Goal: Communication & Community: Answer question/provide support

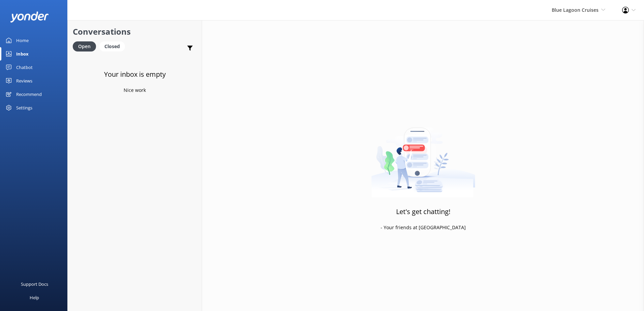
click at [559, 6] on div "Blue Lagoon Cruises South Sea Sailing South Sea Cruises Malamala Beach Club Awe…" at bounding box center [578, 10] width 70 height 20
click at [568, 21] on div "Blue Lagoon Cruises South Sea Sailing South Sea Cruises Malamala Beach Club Awe…" at bounding box center [322, 165] width 644 height 291
drag, startPoint x: 568, startPoint y: 21, endPoint x: 553, endPoint y: 10, distance: 18.9
click at [553, 10] on span "Blue Lagoon Cruises" at bounding box center [574, 10] width 47 height 6
click at [564, 27] on link "South Sea Sailing" at bounding box center [579, 29] width 67 height 16
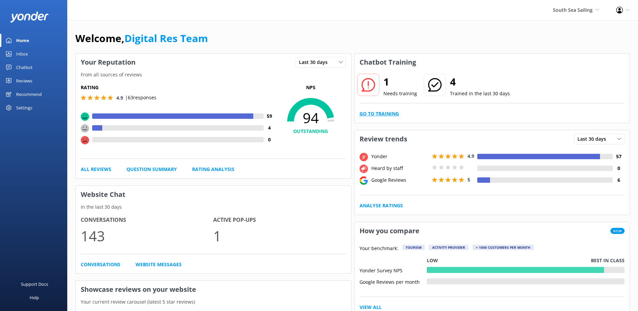
click at [390, 111] on link "Go to Training" at bounding box center [379, 113] width 39 height 7
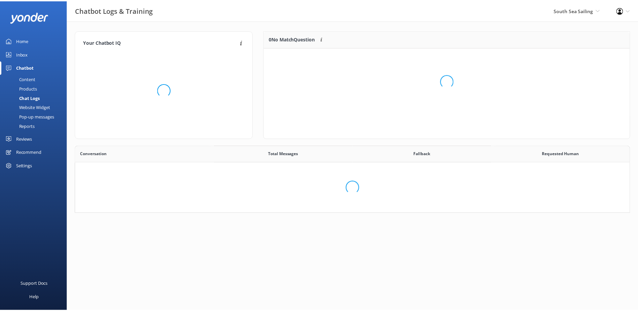
scroll to position [231, 549]
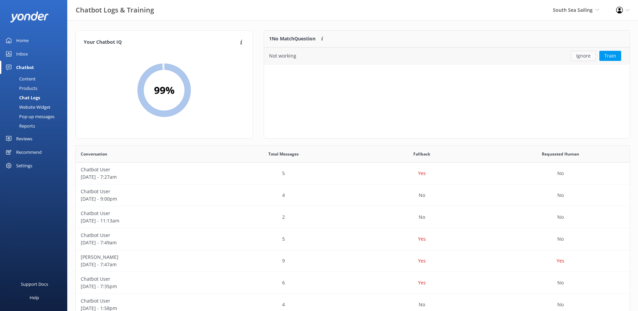
click at [591, 56] on button "Ignore" at bounding box center [583, 56] width 25 height 10
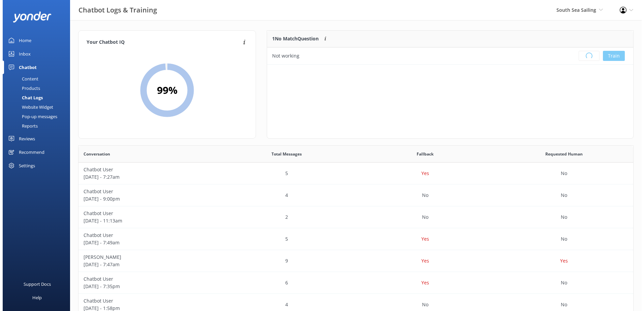
scroll to position [79, 360]
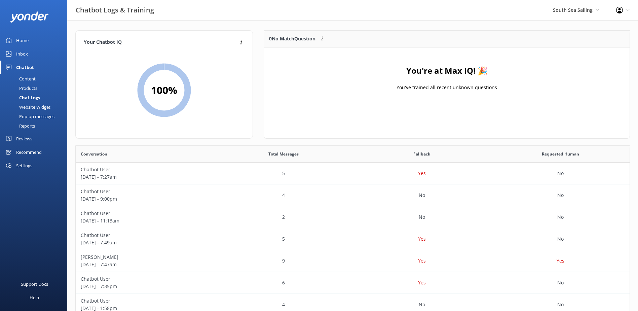
click at [16, 52] on link "Inbox" at bounding box center [33, 53] width 67 height 13
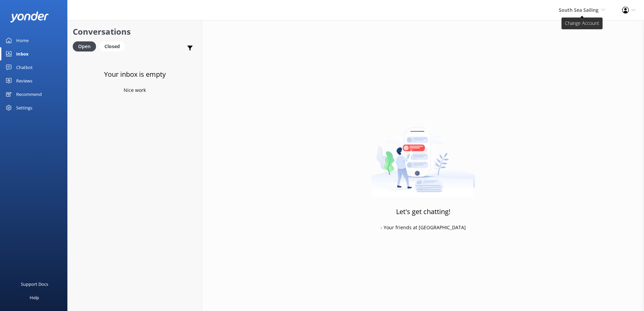
click at [576, 12] on span "South Sea Sailing" at bounding box center [578, 10] width 40 height 6
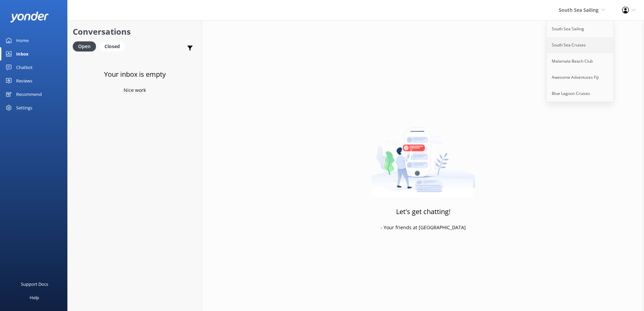
click at [575, 41] on link "South Sea Cruises" at bounding box center [579, 45] width 67 height 16
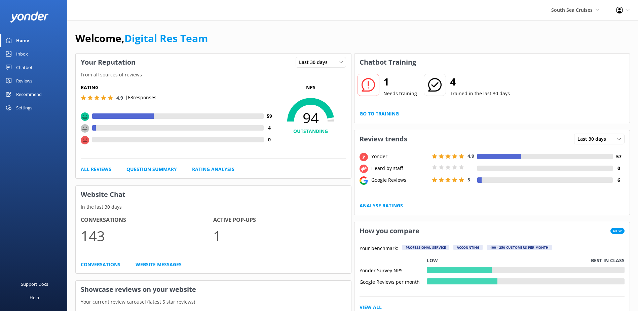
click at [19, 49] on div "Inbox" at bounding box center [22, 53] width 12 height 13
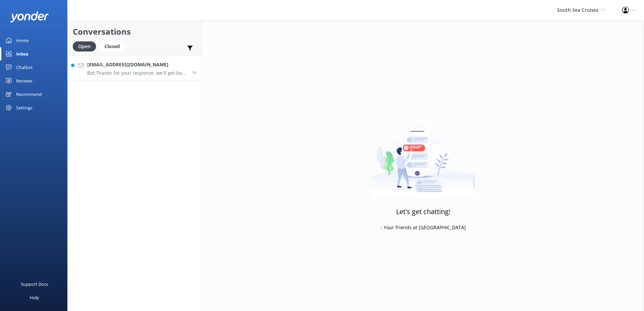
click at [152, 69] on div "arch.tash@gmail.com Bot: Thanks for your response, we'll get back to you as soo…" at bounding box center [136, 68] width 99 height 14
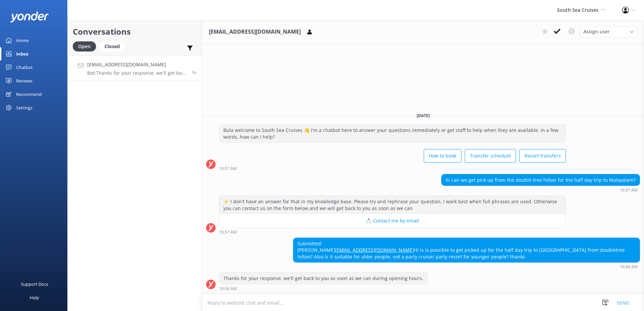
click at [353, 302] on textarea at bounding box center [423, 302] width 442 height 16
type textarea "K"
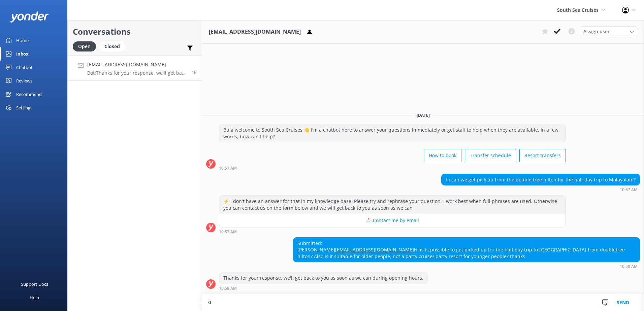
type textarea "k"
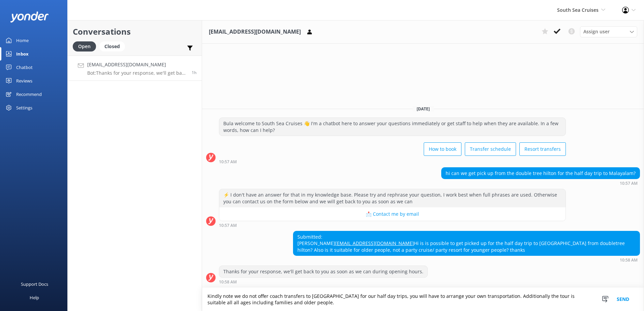
click at [214, 302] on textarea "Kindly note we do not offer coach transfers to Double Tree resort for our half …" at bounding box center [423, 299] width 442 height 23
type textarea "Kindly note we do not offer coach transfers to Double Tree resort for our half …"
click at [622, 299] on button "Send" at bounding box center [622, 299] width 25 height 23
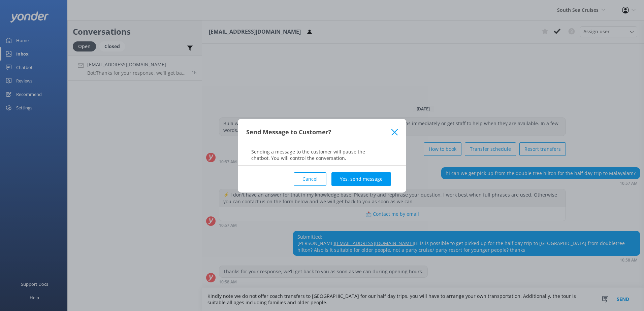
click at [381, 188] on div "Cancel Yes, send message" at bounding box center [321, 179] width 151 height 27
click at [381, 182] on button "Yes, send message" at bounding box center [361, 178] width 60 height 13
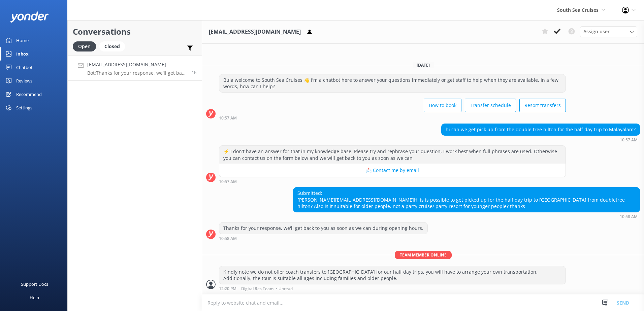
scroll to position [1, 0]
click at [558, 32] on icon at bounding box center [556, 31] width 7 height 7
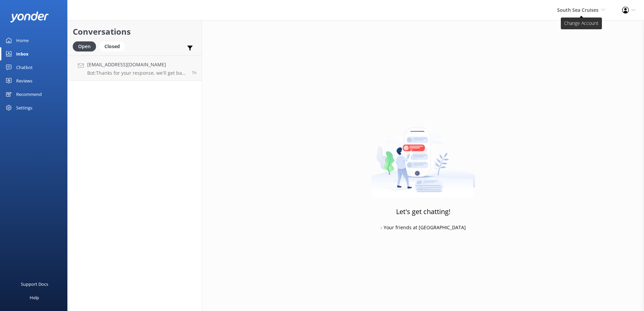
click at [582, 13] on span "South Sea Cruises" at bounding box center [577, 10] width 41 height 6
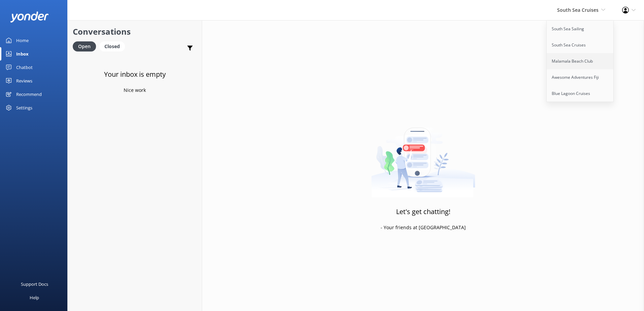
click at [574, 59] on link "Malamala Beach Club" at bounding box center [579, 61] width 67 height 16
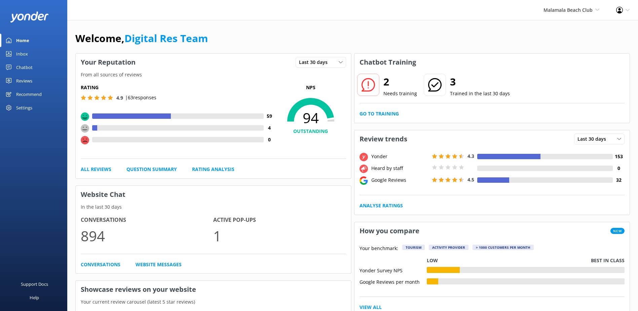
click at [19, 56] on div "Inbox" at bounding box center [22, 53] width 12 height 13
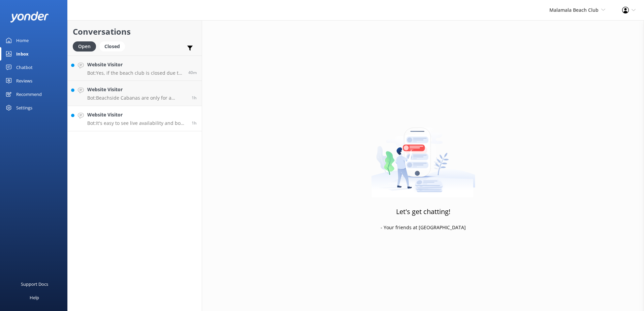
click at [107, 108] on link "Website Visitor Bot: It's easy to see live availability and book online at http…" at bounding box center [135, 118] width 134 height 25
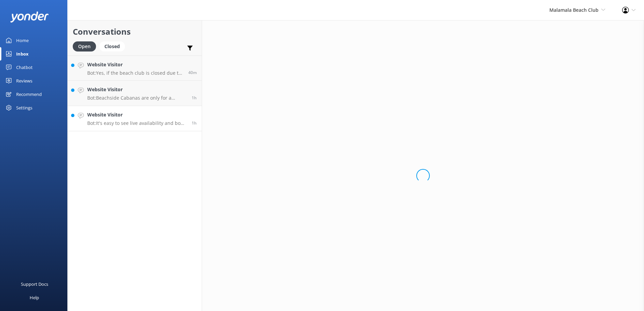
click at [115, 118] on h4 "Website Visitor" at bounding box center [136, 114] width 99 height 7
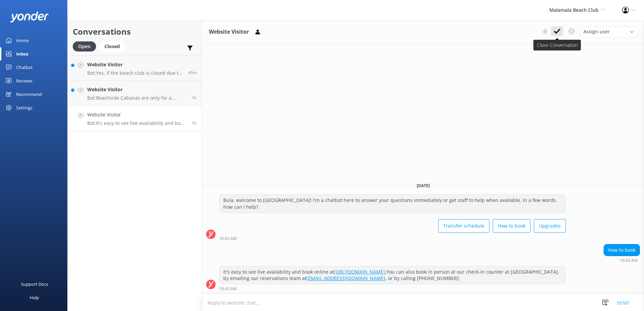
click at [560, 32] on button at bounding box center [557, 31] width 12 height 10
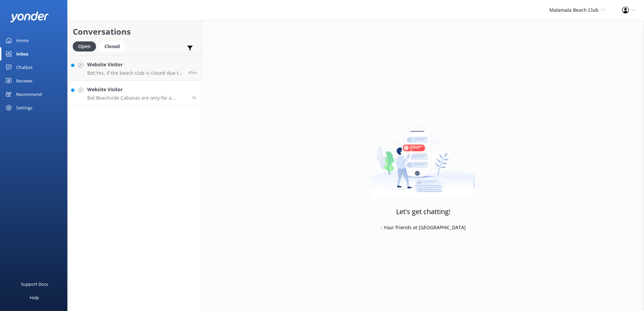
click at [152, 96] on p "Bot: Beachside Cabanas are only for a maximum of 2 people. A Grand Cabana is re…" at bounding box center [136, 98] width 99 height 6
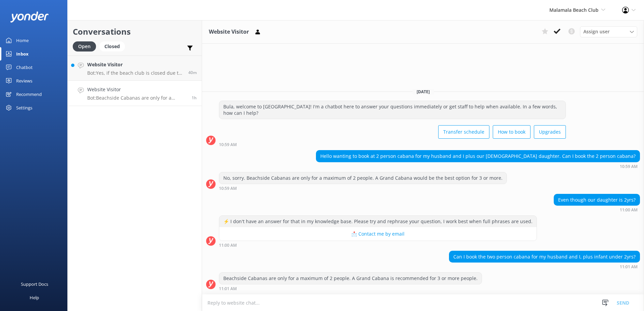
click at [364, 299] on textarea at bounding box center [423, 302] width 442 height 16
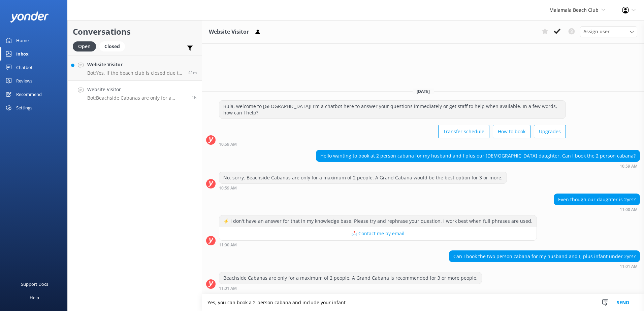
click at [359, 304] on textarea "Yes, you can book a 2-person cabana and include your infant" at bounding box center [423, 302] width 442 height 17
click at [411, 304] on textarea "Yes, you can book a 2-person cabana and include your infant in the booking. Onl…" at bounding box center [423, 302] width 442 height 17
click at [536, 300] on textarea "Yes, you can book a 2-person cabana and include your infant in the booking. Onl…" at bounding box center [423, 302] width 442 height 17
drag, startPoint x: 557, startPoint y: 302, endPoint x: 597, endPoint y: 300, distance: 39.4
click at [558, 302] on textarea "Yes, you can book a 2-person cabana and include your infant in the booking. Onl…" at bounding box center [423, 302] width 442 height 17
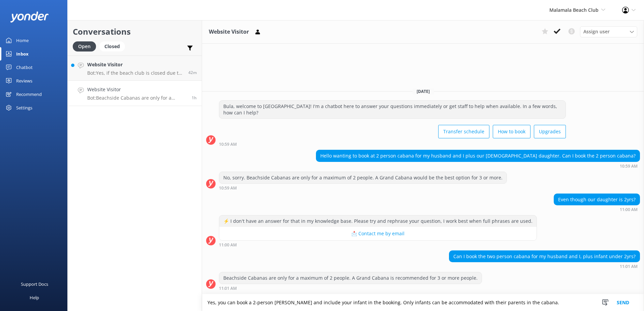
type textarea "Yes, you can book a 2-person cabana and include your infant in the booking. Onl…"
click at [626, 301] on button "Send" at bounding box center [622, 302] width 25 height 17
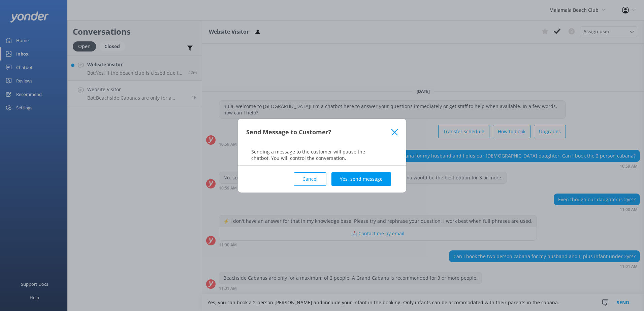
click at [382, 178] on button "Yes, send message" at bounding box center [361, 178] width 60 height 13
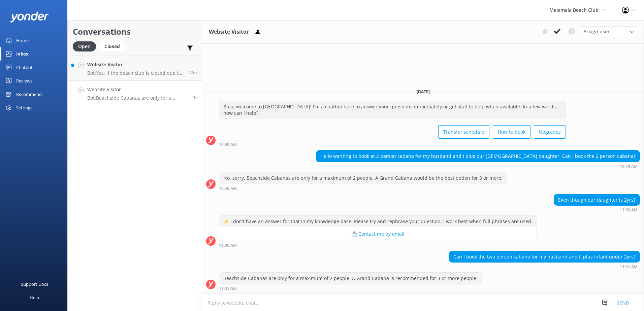
scroll to position [5, 0]
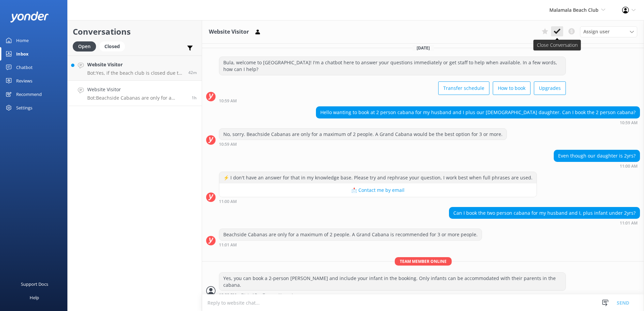
click at [559, 32] on icon at bounding box center [556, 31] width 7 height 7
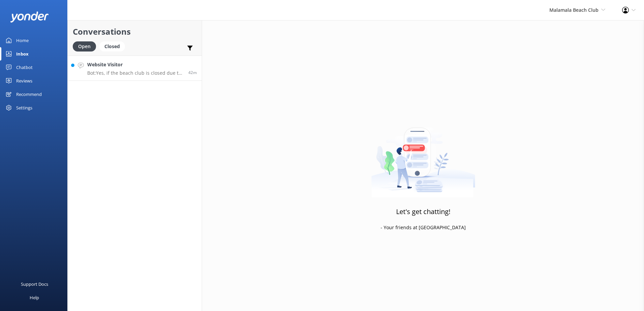
click at [164, 74] on p "Bot: Yes, if the beach club is closed due to adverse weather, you can reschedul…" at bounding box center [135, 73] width 96 height 6
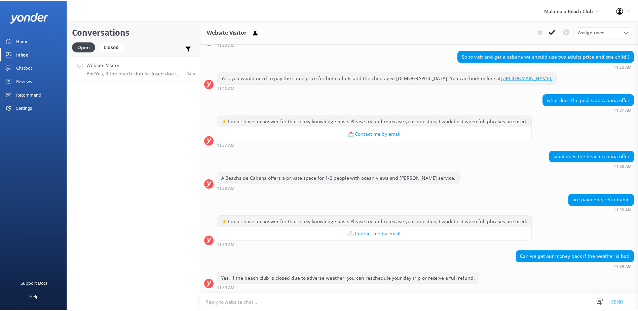
scroll to position [344, 0]
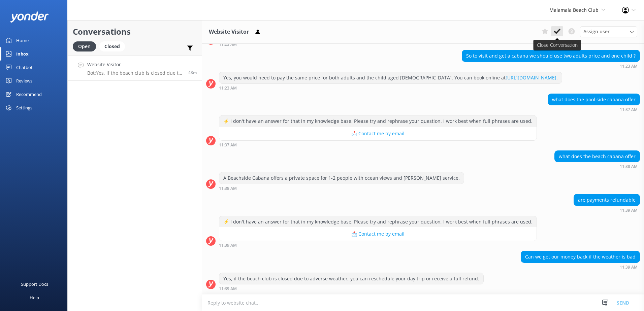
click at [556, 34] on icon at bounding box center [556, 31] width 7 height 7
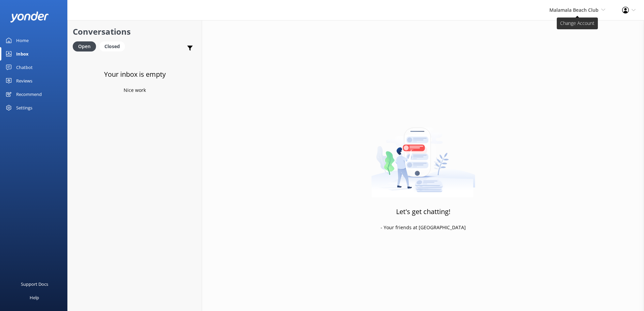
click at [572, 9] on span "Malamala Beach Club" at bounding box center [573, 10] width 49 height 6
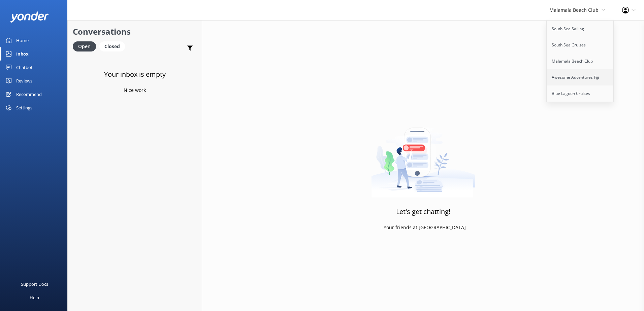
click at [566, 73] on link "Awesome Adventures Fiji" at bounding box center [579, 77] width 67 height 16
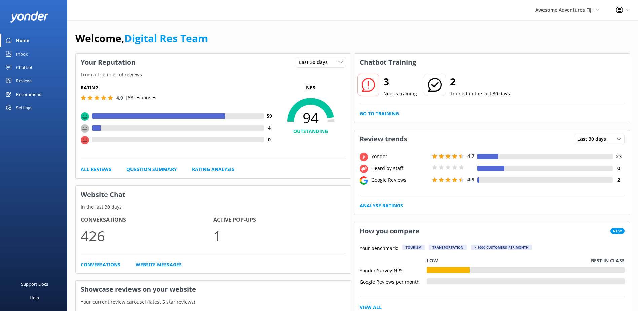
click at [30, 56] on link "Inbox" at bounding box center [33, 53] width 67 height 13
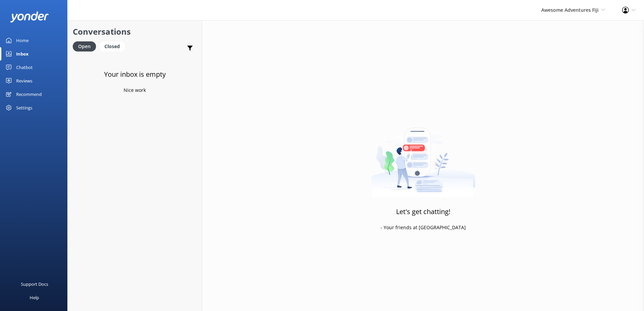
click at [545, 16] on div "Awesome Adventures Fiji South Sea Sailing South Sea Cruises Malamala Beach Club…" at bounding box center [572, 10] width 81 height 20
click at [566, 96] on link "Blue Lagoon Cruises" at bounding box center [579, 93] width 67 height 16
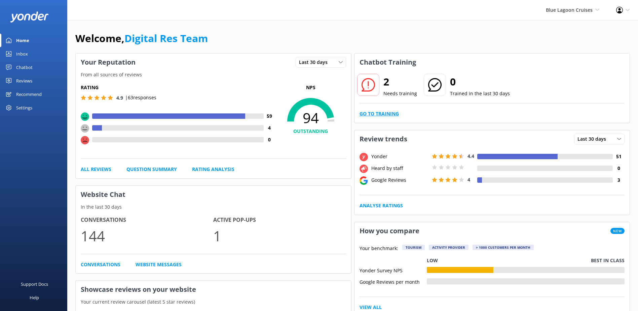
click at [371, 114] on link "Go to Training" at bounding box center [379, 113] width 39 height 7
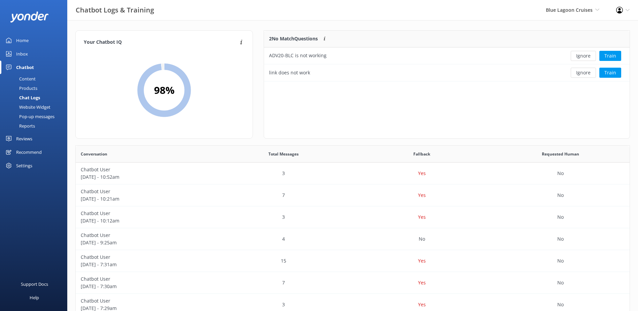
scroll to position [46, 360]
click at [588, 57] on button "Ignore" at bounding box center [583, 56] width 25 height 10
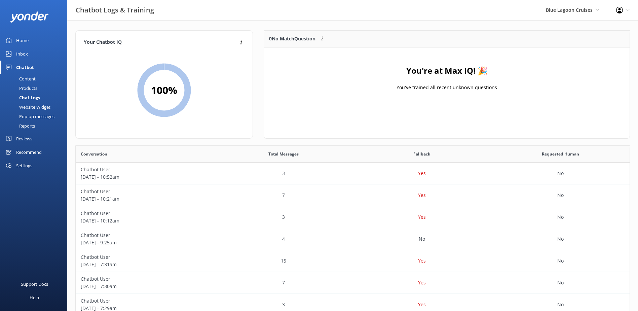
click at [43, 51] on link "Inbox" at bounding box center [33, 53] width 67 height 13
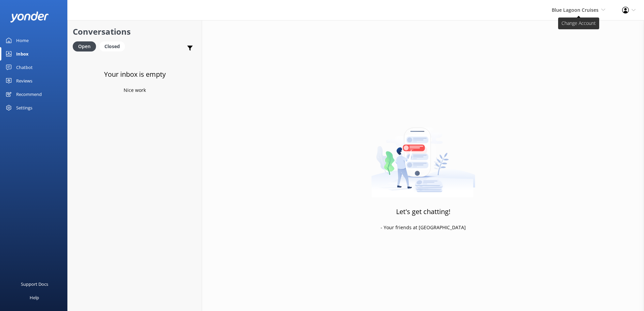
click at [553, 7] on span "Blue Lagoon Cruises" at bounding box center [574, 10] width 47 height 6
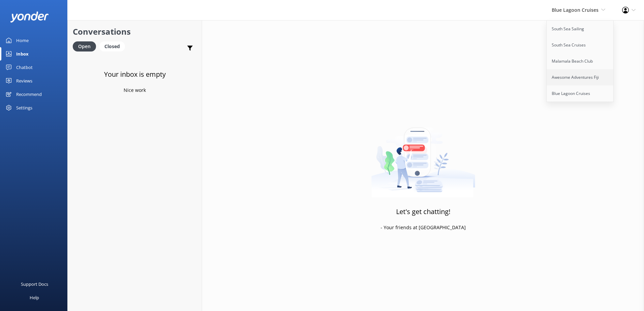
click at [568, 72] on link "Awesome Adventures Fiji" at bounding box center [579, 77] width 67 height 16
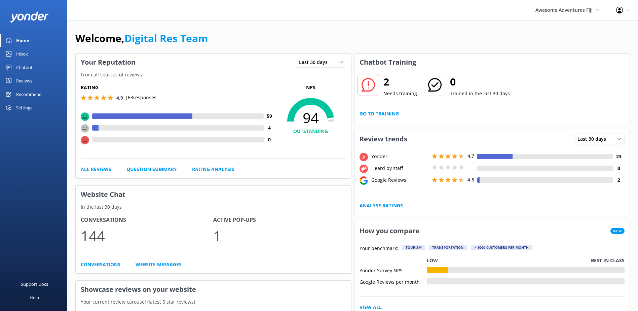
click at [23, 45] on div "Home" at bounding box center [22, 40] width 13 height 13
click at [22, 50] on div "Inbox" at bounding box center [22, 53] width 12 height 13
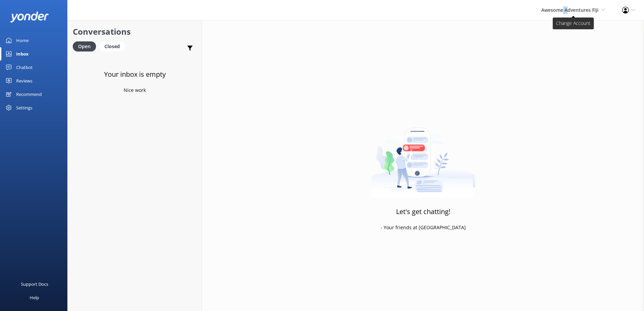
click at [566, 11] on span "Awesome Adventures Fiji" at bounding box center [569, 10] width 57 height 6
drag, startPoint x: 566, startPoint y: 11, endPoint x: 562, endPoint y: 27, distance: 17.0
click at [562, 27] on link "South Sea Sailing" at bounding box center [579, 29] width 67 height 16
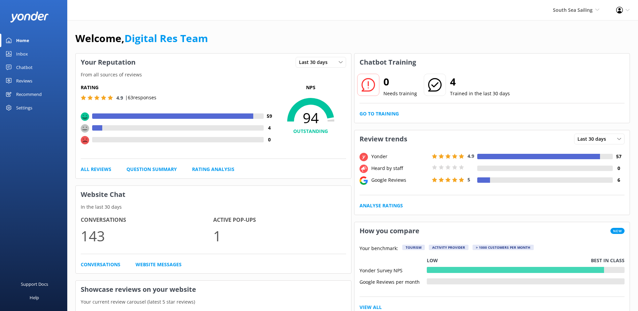
click at [584, 185] on div "Google Reviews 5 6" at bounding box center [493, 180] width 266 height 8
click at [29, 49] on link "Inbox" at bounding box center [33, 53] width 67 height 13
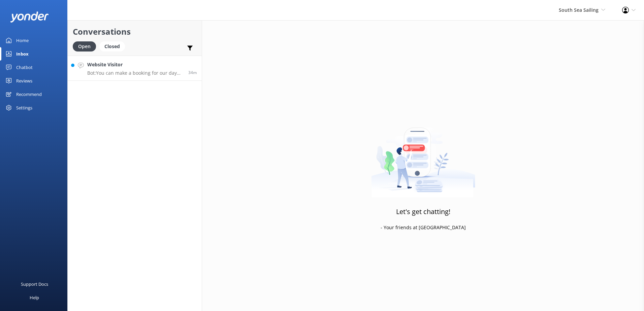
click at [136, 75] on p "Bot: You can make a booking for our day trip or sunset cruise online via our we…" at bounding box center [135, 73] width 96 height 6
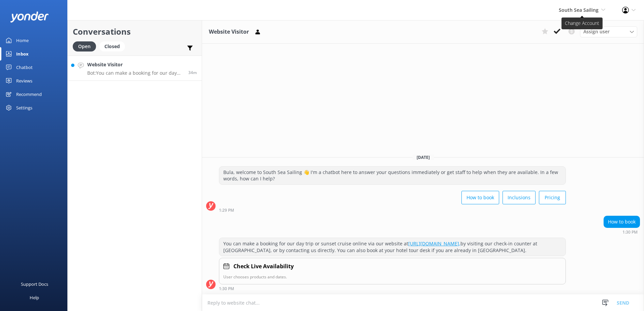
click at [591, 12] on span "South Sea Sailing" at bounding box center [578, 10] width 40 height 6
click at [562, 32] on link "South Sea Sailing" at bounding box center [579, 29] width 67 height 16
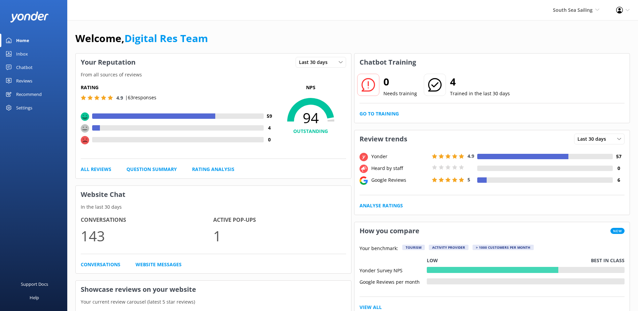
click at [30, 53] on link "Inbox" at bounding box center [33, 53] width 67 height 13
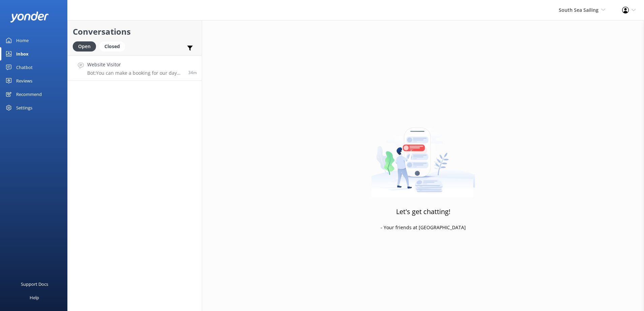
click at [133, 62] on h4 "Website Visitor" at bounding box center [135, 64] width 96 height 7
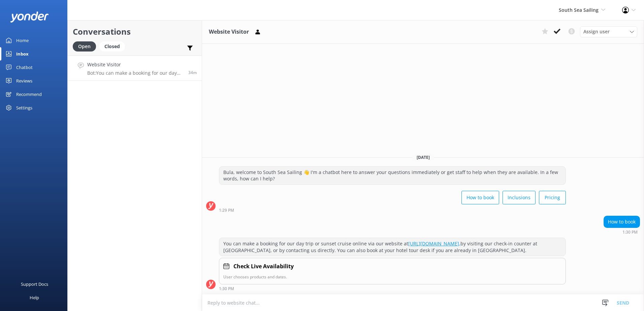
click at [563, 30] on div "Assign user Sonya Alyssa Digital Res Team Miri Koroitamana Lavenia Adivou Ana R…" at bounding box center [587, 31] width 98 height 11
click at [558, 31] on use at bounding box center [556, 31] width 7 height 5
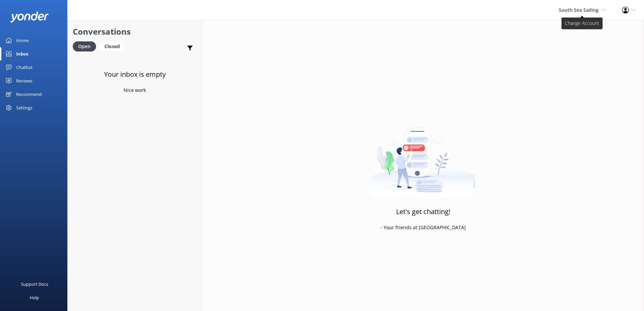
click at [591, 13] on span "South Sea Sailing South Sea Sailing South Sea Cruises Malamala Beach Club Aweso…" at bounding box center [581, 9] width 46 height 7
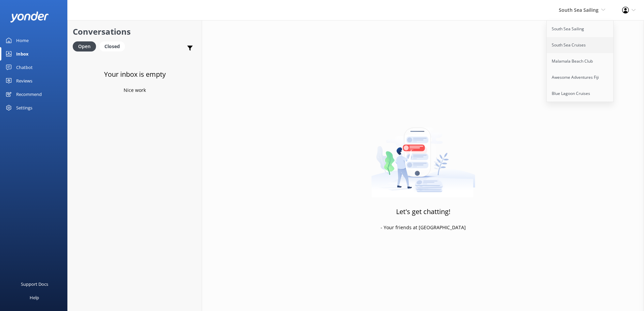
click at [577, 44] on link "South Sea Cruises" at bounding box center [579, 45] width 67 height 16
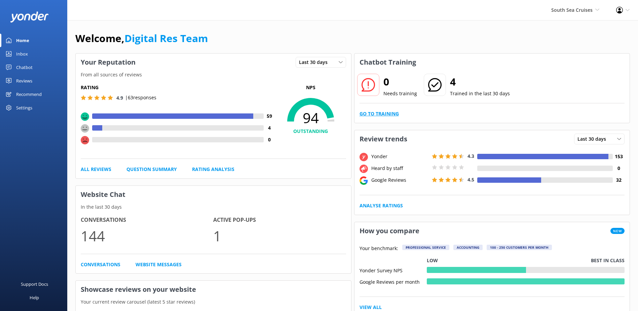
click at [382, 113] on link "Go to Training" at bounding box center [379, 113] width 39 height 7
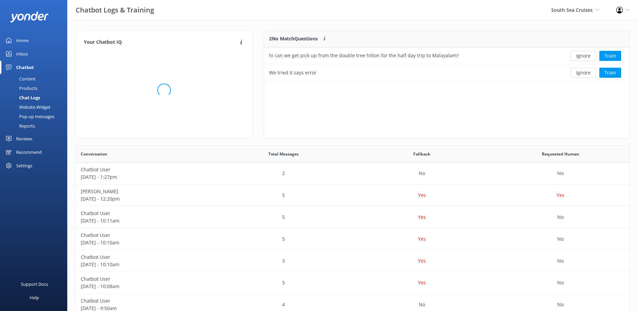
scroll to position [46, 360]
click at [588, 57] on button "Ignore" at bounding box center [583, 56] width 25 height 10
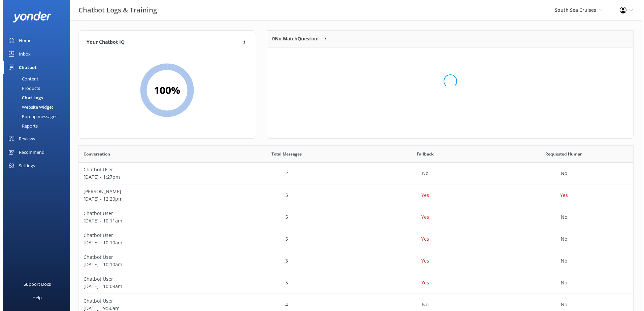
scroll to position [79, 360]
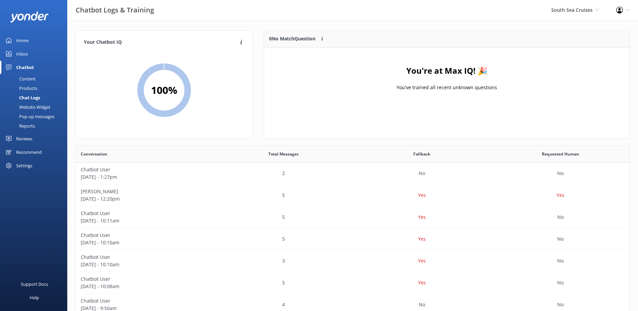
click at [30, 60] on link "Inbox" at bounding box center [33, 53] width 67 height 13
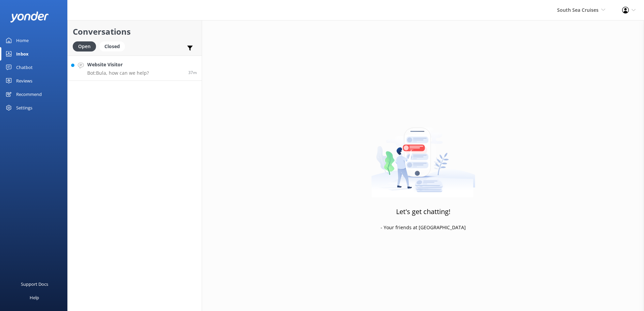
click at [110, 66] on h4 "Website Visitor" at bounding box center [118, 64] width 62 height 7
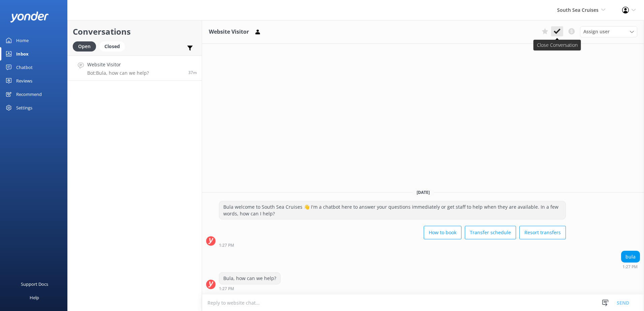
click at [561, 31] on button at bounding box center [557, 31] width 12 height 10
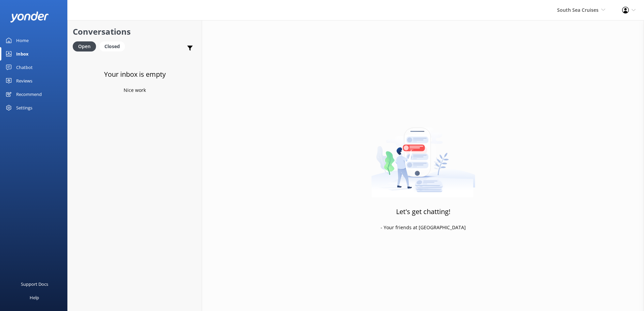
click at [580, 14] on div "South Sea Cruises South Sea Sailing South Sea Cruises Malamala Beach Club Aweso…" at bounding box center [580, 10] width 65 height 20
click at [572, 60] on link "Malamala Beach Club" at bounding box center [579, 61] width 67 height 16
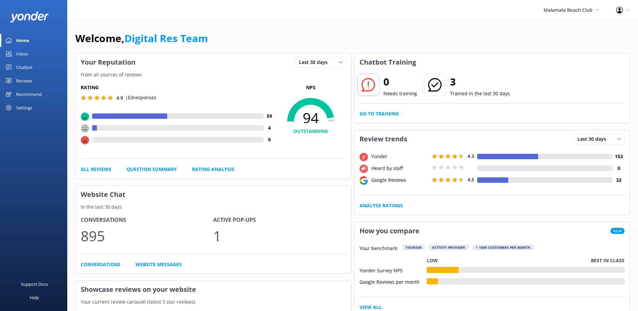
click at [30, 56] on link "Inbox" at bounding box center [33, 53] width 67 height 13
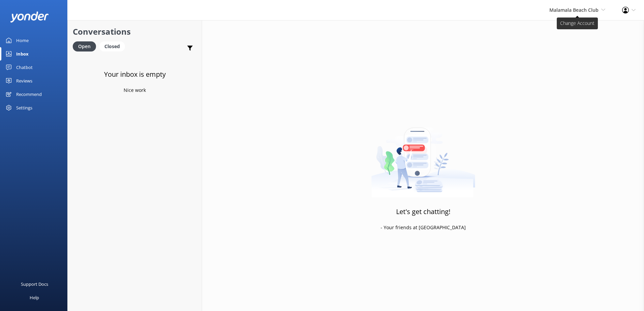
click at [561, 10] on span "Malamala Beach Club" at bounding box center [573, 10] width 49 height 6
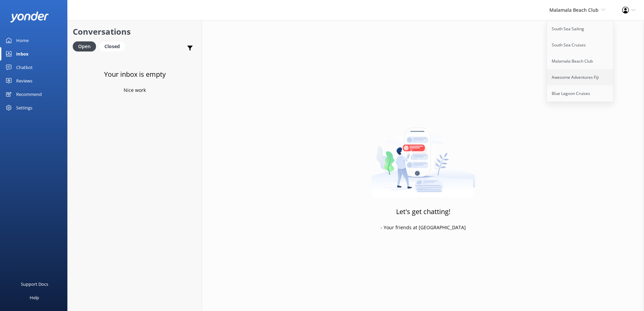
click at [567, 74] on link "Awesome Adventures Fiji" at bounding box center [579, 77] width 67 height 16
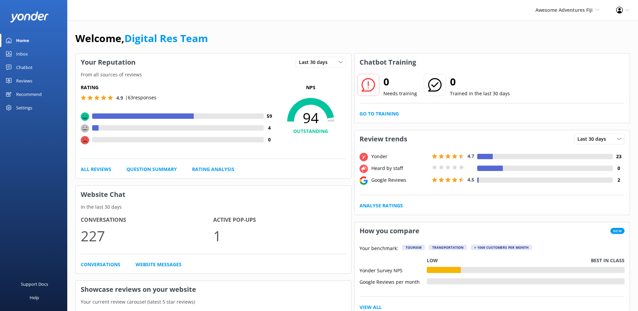
click at [34, 59] on link "Inbox" at bounding box center [33, 53] width 67 height 13
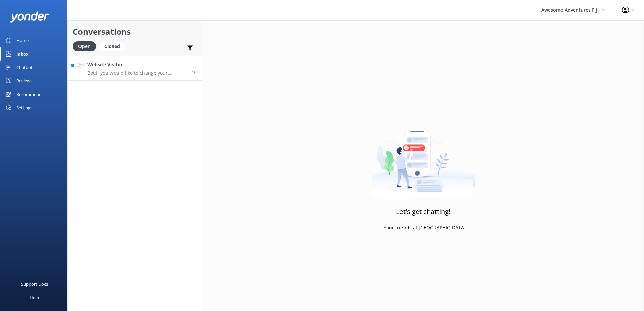
click at [148, 78] on link "Website Visitor Bot: If you would like to change your accommodation type during…" at bounding box center [135, 68] width 134 height 25
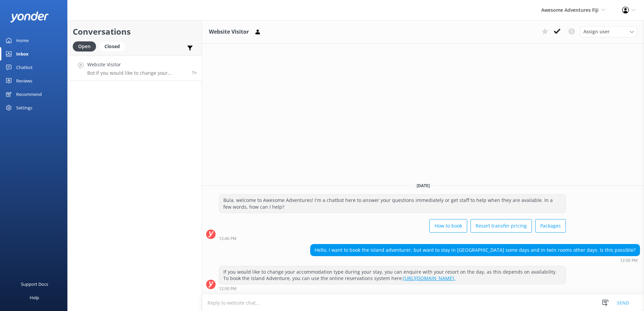
click at [234, 304] on textarea at bounding box center [423, 302] width 442 height 16
type textarea "p"
click at [223, 302] on textarea "Please you have chosen your accommodation" at bounding box center [423, 302] width 442 height 17
click at [343, 304] on textarea "Please once you have chosen your accommodation" at bounding box center [423, 302] width 442 height 17
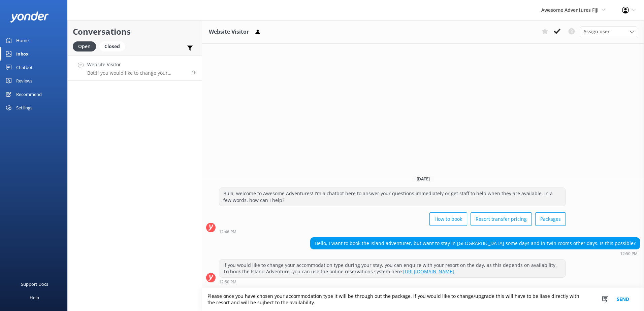
drag, startPoint x: 324, startPoint y: 302, endPoint x: 101, endPoint y: 260, distance: 227.1
click at [101, 260] on div "Conversations Open Closed Important Converted Assigned to me Unassigned Website…" at bounding box center [355, 165] width 576 height 291
type textarea "Please once you have chosen your accommodation type it will be through out the …"
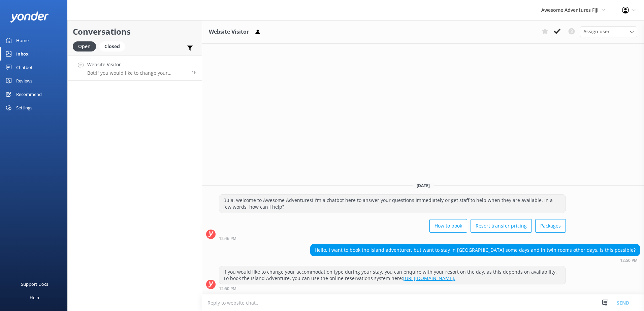
click at [353, 301] on textarea at bounding box center [423, 302] width 442 height 16
click at [351, 304] on textarea at bounding box center [423, 302] width 442 height 16
paste textarea "Once you have selected your accommodation type, it will remain the same through…"
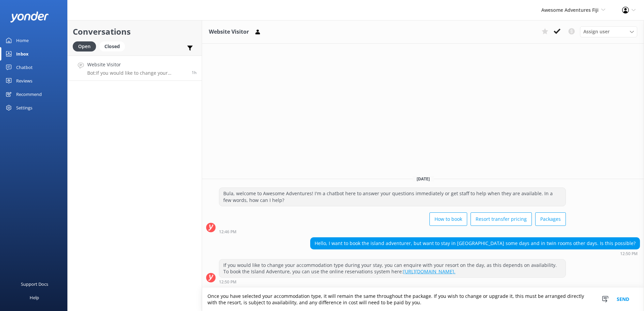
type textarea "Once you have selected your accommodation type, it will remain the same through…"
click at [622, 299] on button "Send" at bounding box center [622, 299] width 25 height 23
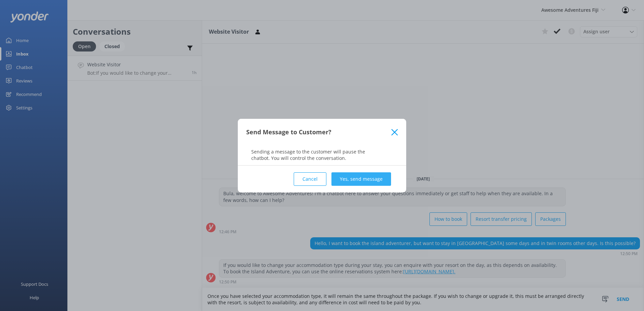
click at [368, 180] on button "Yes, send message" at bounding box center [361, 178] width 60 height 13
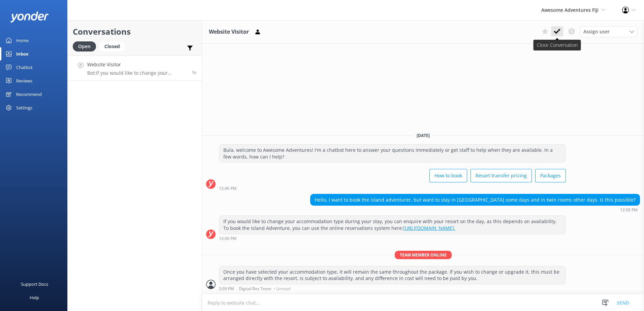
click at [561, 32] on button at bounding box center [557, 31] width 12 height 10
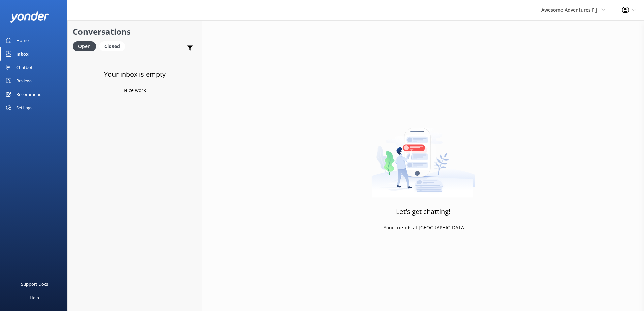
click at [574, 16] on div "Awesome Adventures Fiji South Sea Sailing South Sea Cruises Malamala Beach Club…" at bounding box center [572, 10] width 81 height 20
click at [568, 89] on link "Blue Lagoon Cruises" at bounding box center [579, 93] width 67 height 16
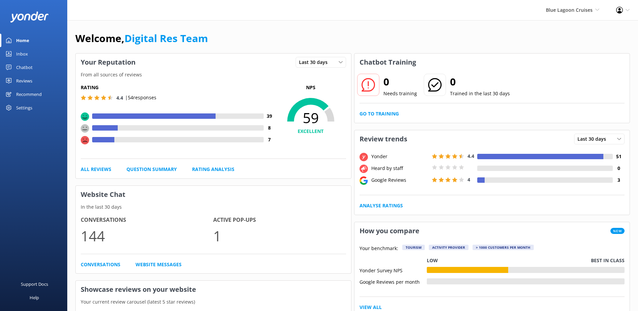
click at [23, 50] on div "Inbox" at bounding box center [22, 53] width 12 height 13
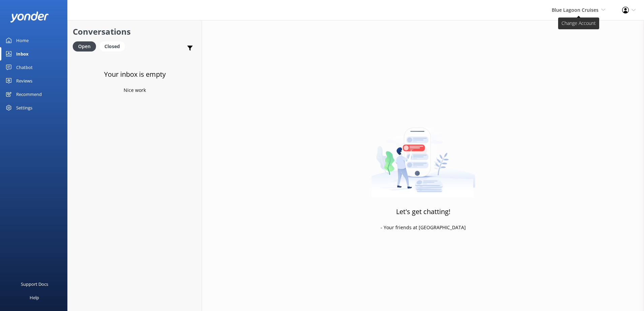
click at [581, 7] on span "Blue Lagoon Cruises" at bounding box center [574, 10] width 47 height 6
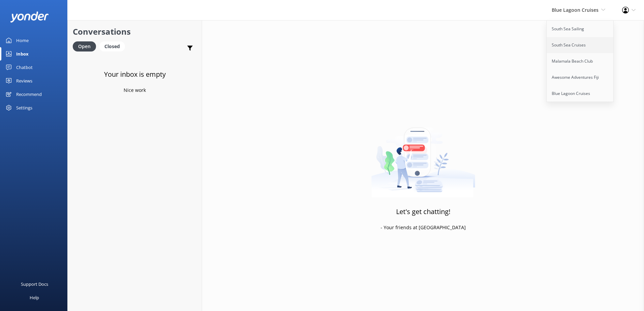
click at [579, 44] on link "South Sea Cruises" at bounding box center [579, 45] width 67 height 16
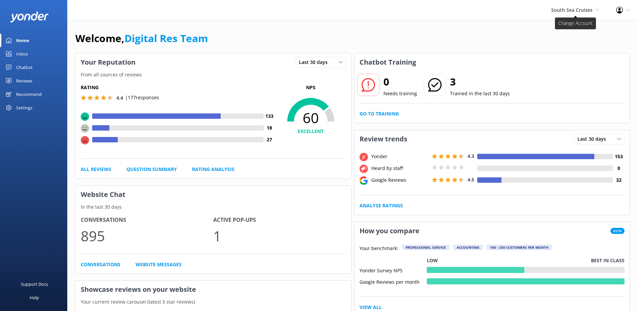
click at [582, 14] on div "South Sea Cruises South Sea Sailing South Sea Cruises Malamala Beach Club Aweso…" at bounding box center [575, 10] width 65 height 20
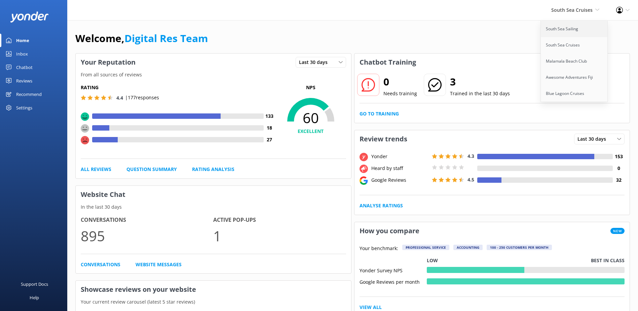
click at [553, 31] on link "South Sea Sailing" at bounding box center [574, 29] width 67 height 16
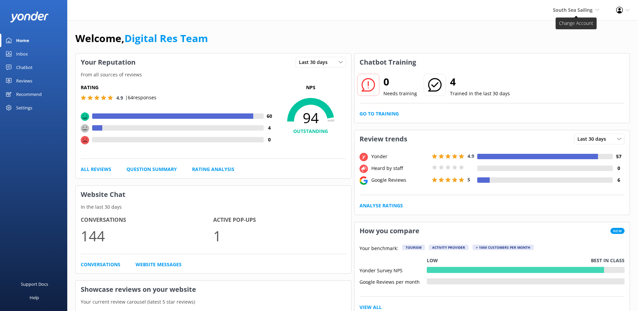
click at [578, 11] on span "South Sea Sailing" at bounding box center [573, 10] width 40 height 6
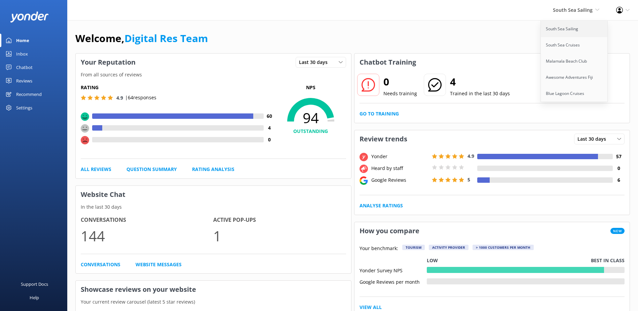
click at [571, 28] on link "South Sea Sailing" at bounding box center [574, 29] width 67 height 16
click at [34, 55] on link "Inbox" at bounding box center [33, 53] width 67 height 13
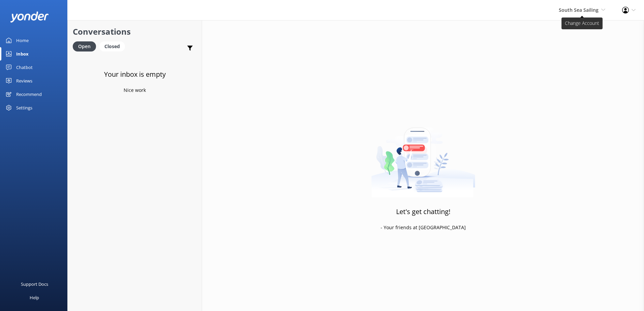
click at [581, 13] on span "South Sea Sailing South Sea Sailing South Sea Cruises Malamala Beach Club Aweso…" at bounding box center [581, 9] width 46 height 7
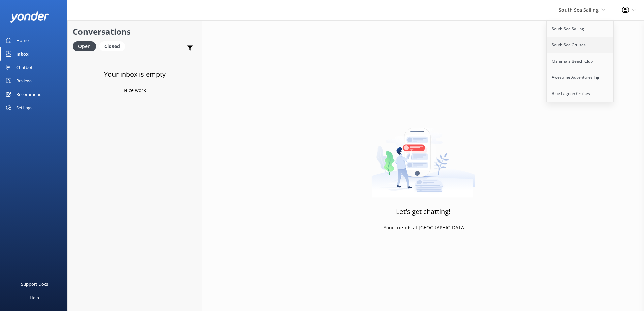
click at [579, 50] on link "South Sea Cruises" at bounding box center [579, 45] width 67 height 16
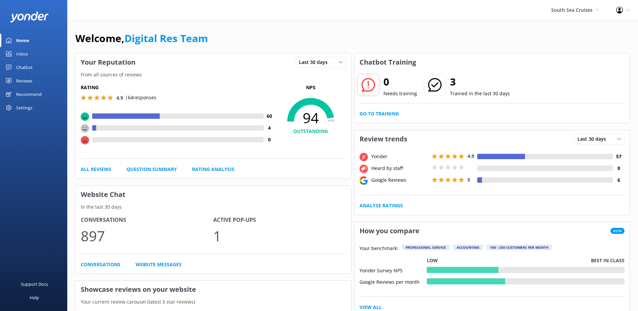
click at [38, 54] on link "Inbox" at bounding box center [33, 53] width 67 height 13
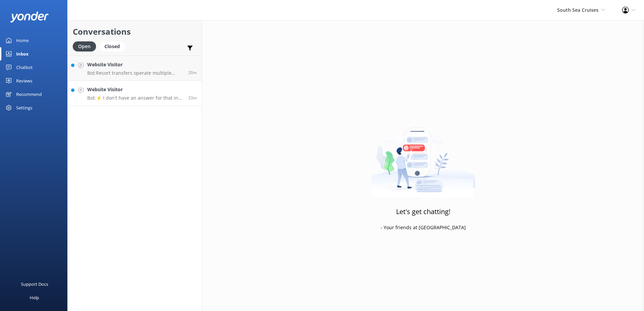
click at [143, 84] on link "Website Visitor Bot: ⚡ I don't have an answer for that in my knowledge base. Pl…" at bounding box center [135, 93] width 134 height 25
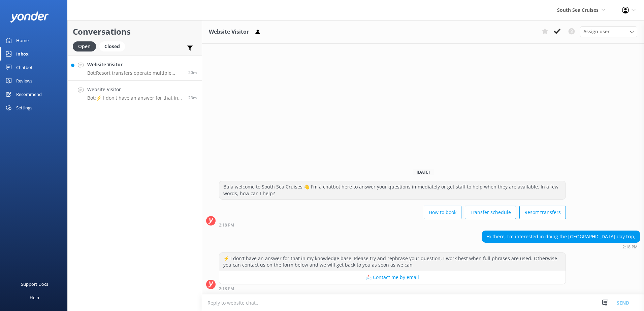
click at [138, 69] on div "Website Visitor Bot: Resort transfers operate multiple times a day, every day, …" at bounding box center [135, 68] width 96 height 14
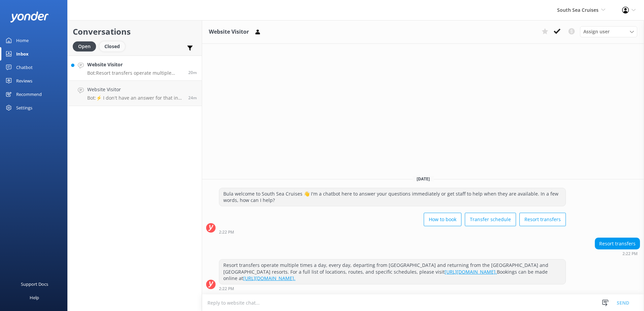
click at [116, 47] on div "Closed" at bounding box center [112, 46] width 26 height 10
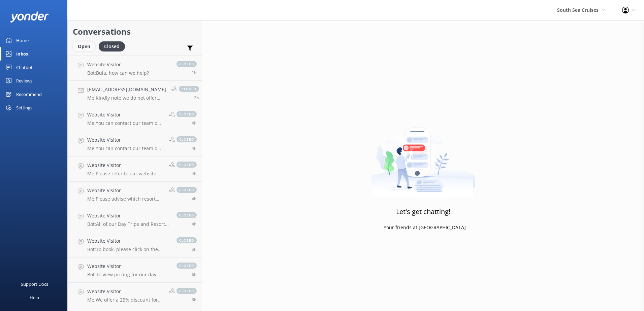
click at [88, 46] on div "Open" at bounding box center [84, 46] width 23 height 10
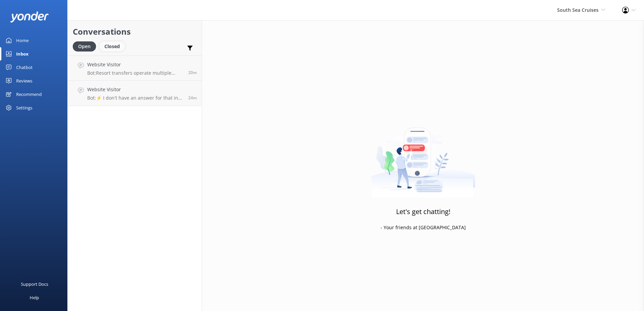
click at [112, 43] on div "Closed" at bounding box center [112, 46] width 26 height 10
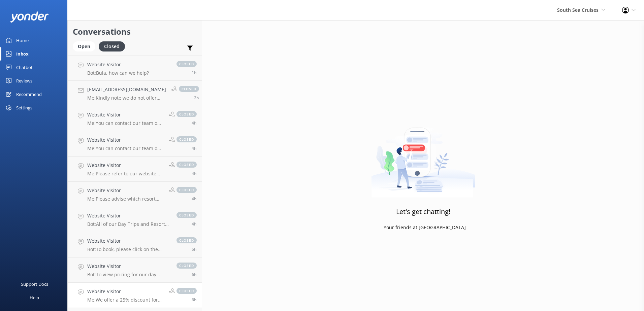
click at [111, 288] on h4 "Website Visitor" at bounding box center [125, 291] width 76 height 7
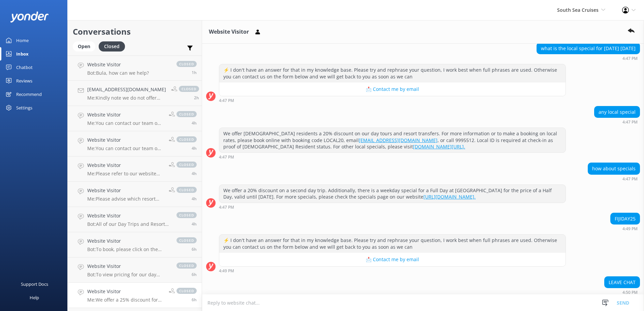
scroll to position [534, 0]
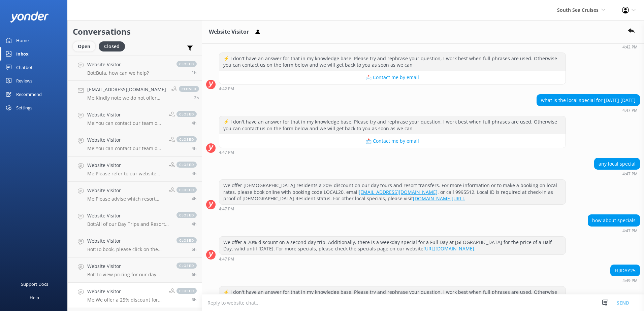
click at [81, 50] on div "Open" at bounding box center [84, 46] width 23 height 10
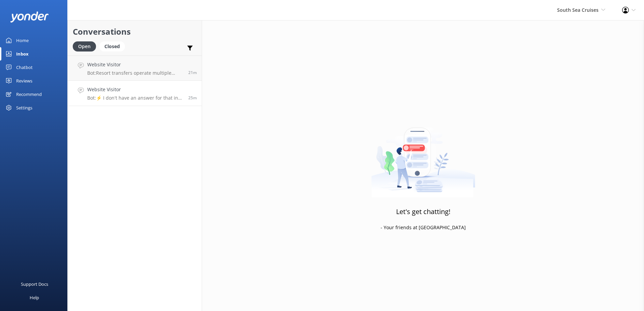
click at [143, 99] on p "Bot: ⚡ I don't have an answer for that in my knowledge base. Please try and rep…" at bounding box center [135, 98] width 96 height 6
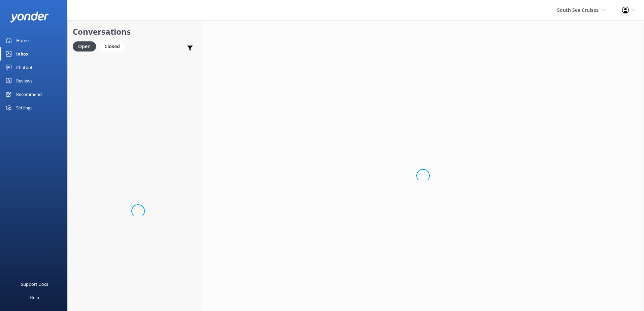
click at [319, 302] on div "Loading.." at bounding box center [423, 175] width 442 height 311
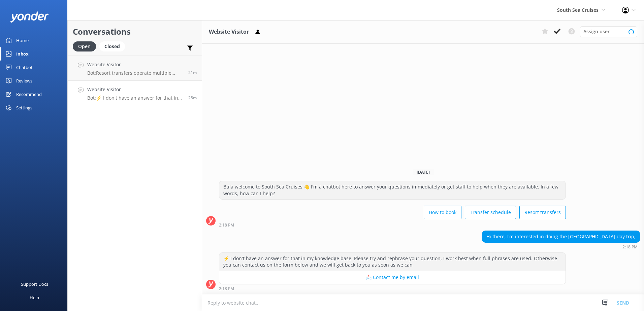
click at [319, 302] on textarea at bounding box center [423, 302] width 442 height 16
type textarea "You can book your day trip to [GEOGRAPHIC_DATA] online here: [URL][DOMAIN_NAME]"
click at [616, 303] on button "Send" at bounding box center [622, 302] width 25 height 17
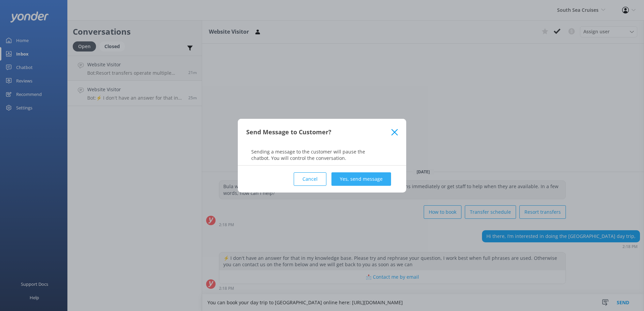
click at [358, 178] on button "Yes, send message" at bounding box center [361, 178] width 60 height 13
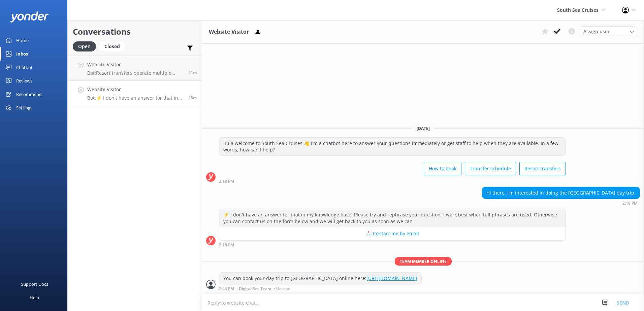
click at [272, 303] on textarea at bounding box center [423, 302] width 442 height 16
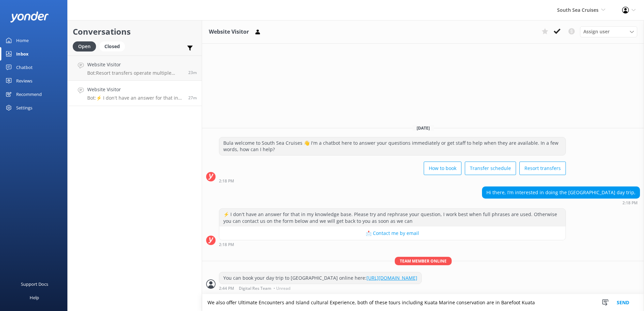
drag, startPoint x: 553, startPoint y: 302, endPoint x: 35, endPoint y: 273, distance: 519.1
click at [35, 273] on div "South Sea Cruises South Sea Sailing South Sea Cruises Malamala Beach Club Aweso…" at bounding box center [322, 165] width 644 height 291
click at [549, 301] on textarea "We also offer Ultimate Encounters and Island cultural Experience, both of these…" at bounding box center [423, 302] width 442 height 17
drag, startPoint x: 555, startPoint y: 303, endPoint x: 108, endPoint y: 300, distance: 447.0
click at [108, 300] on div "Conversations Open Closed Important Converted Assigned to me Unassigned Website…" at bounding box center [355, 165] width 576 height 291
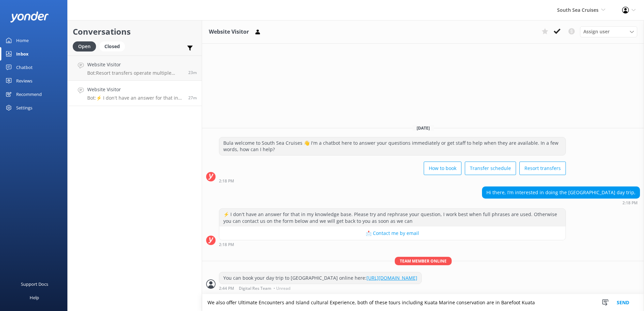
paste textarea "the Ultimate Encounters and Island Cultural Experience tours, both of which—inc…"
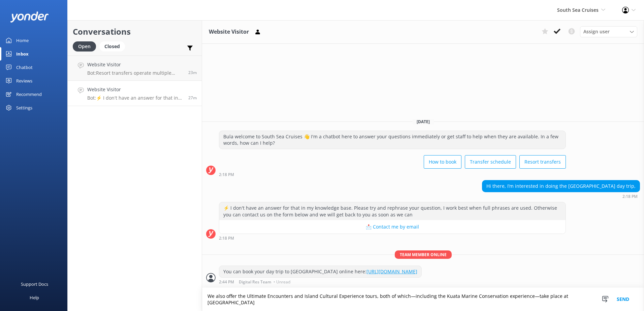
type textarea "We also offer the Ultimate Encounters and Island Cultural Experience tours, bot…"
click at [621, 299] on button "Send" at bounding box center [622, 299] width 25 height 23
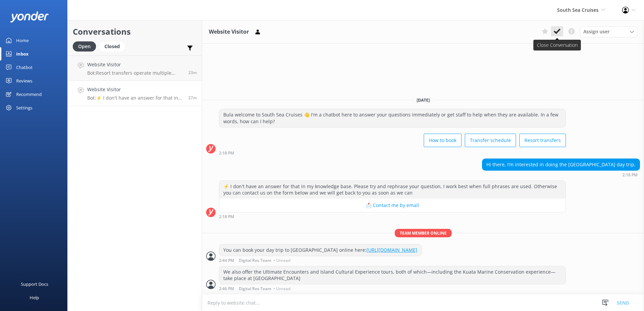
click at [557, 31] on icon at bounding box center [556, 31] width 7 height 7
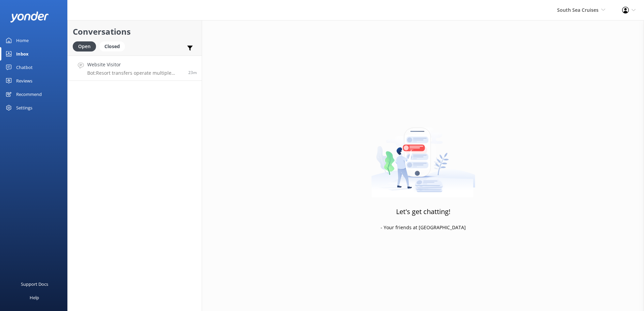
click at [156, 74] on p "Bot: Resort transfers operate multiple times a day, every day, departing from P…" at bounding box center [135, 73] width 96 height 6
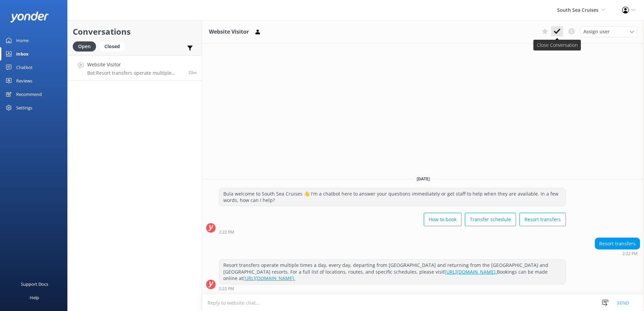
click at [554, 31] on use at bounding box center [556, 31] width 7 height 5
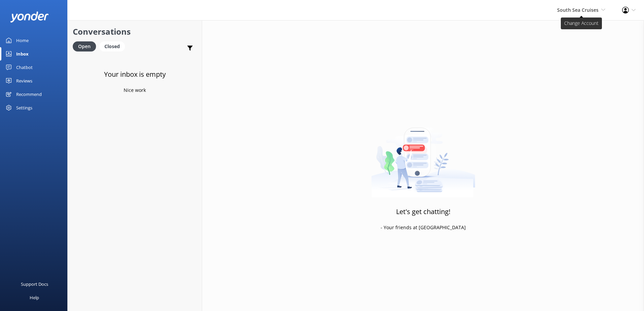
click at [591, 9] on span "South Sea Cruises" at bounding box center [577, 10] width 41 height 6
click at [575, 58] on link "Malamala Beach Club" at bounding box center [579, 61] width 67 height 16
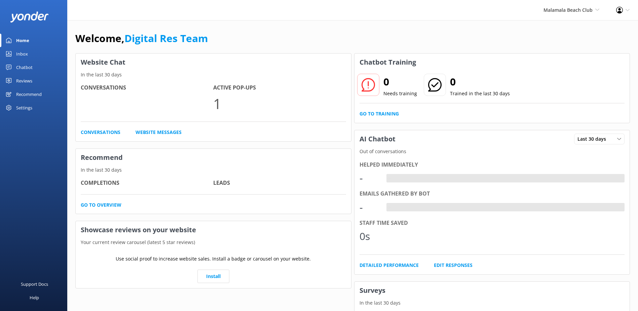
click at [24, 56] on div "Inbox" at bounding box center [22, 53] width 12 height 13
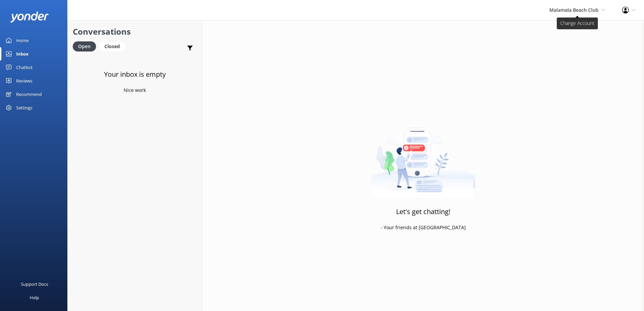
click at [579, 12] on span "Malamala Beach Club" at bounding box center [573, 10] width 49 height 6
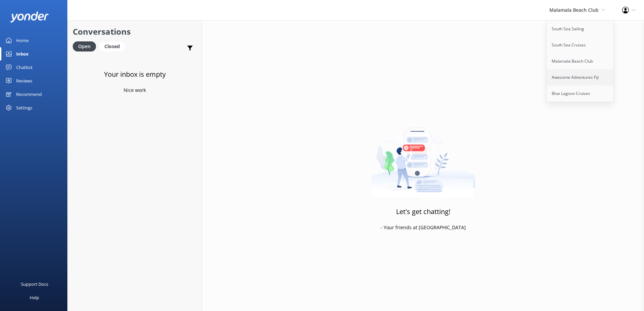
click at [563, 75] on link "Awesome Adventures Fiji" at bounding box center [579, 77] width 67 height 16
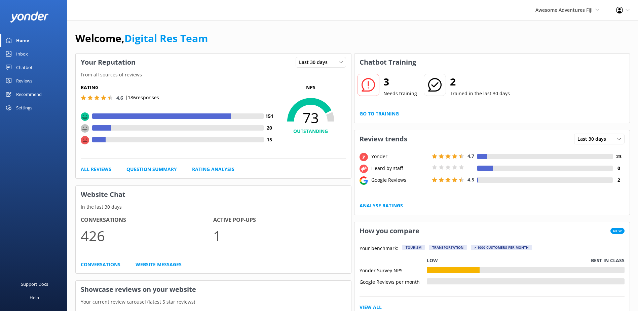
click at [23, 55] on div "Inbox" at bounding box center [22, 53] width 12 height 13
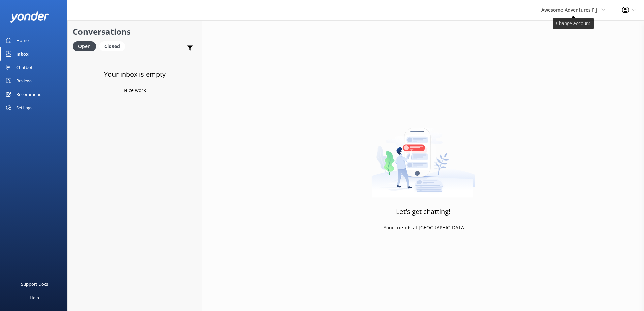
click at [563, 10] on span "Awesome Adventures Fiji" at bounding box center [569, 10] width 57 height 6
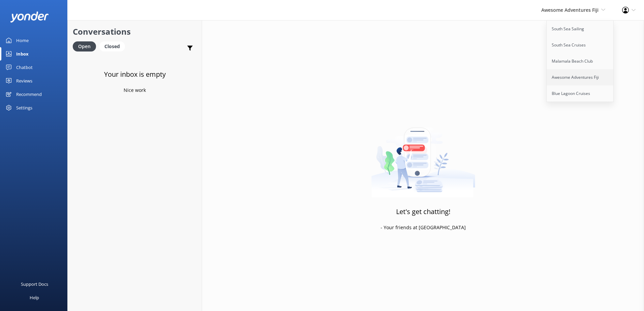
click at [561, 80] on link "Awesome Adventures Fiji" at bounding box center [579, 77] width 67 height 16
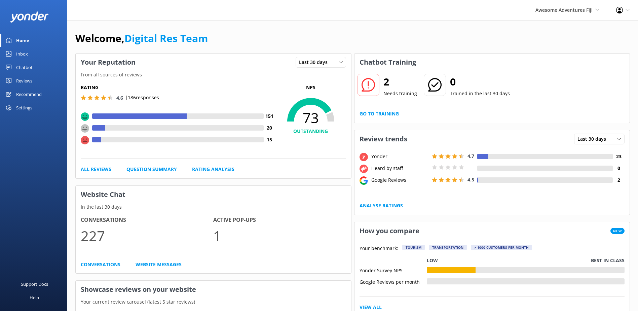
click at [28, 55] on link "Inbox" at bounding box center [33, 53] width 67 height 13
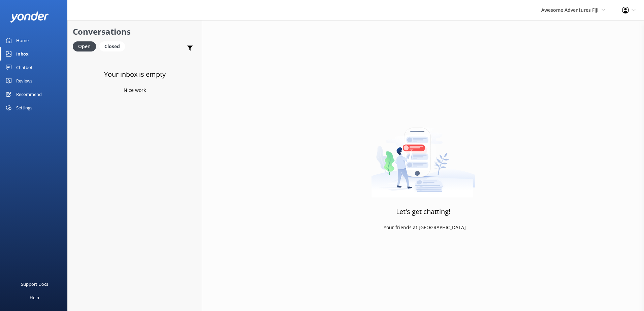
click at [566, 14] on div "Awesome Adventures Fiji South Sea Sailing South Sea Cruises Malamala Beach Club…" at bounding box center [572, 10] width 81 height 20
click at [554, 95] on link "Blue Lagoon Cruises" at bounding box center [579, 93] width 67 height 16
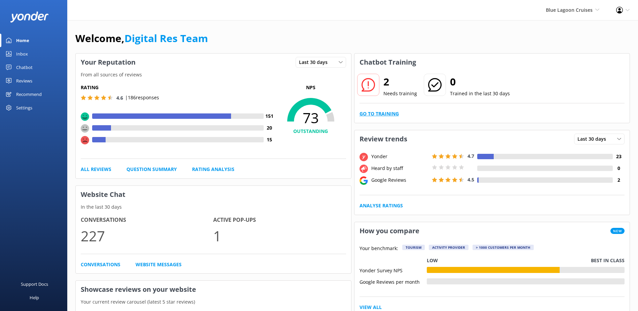
click at [391, 110] on link "Go to Training" at bounding box center [379, 113] width 39 height 7
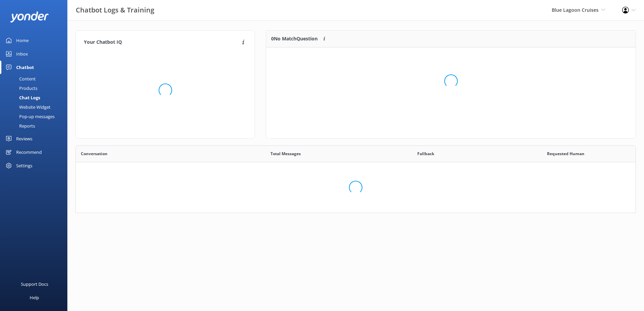
scroll to position [63, 555]
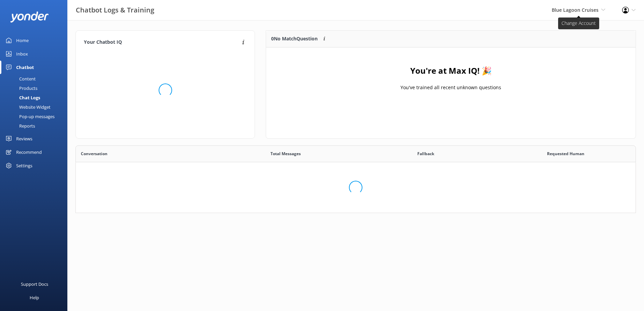
click at [583, 12] on span "Blue Lagoon Cruises" at bounding box center [574, 10] width 47 height 6
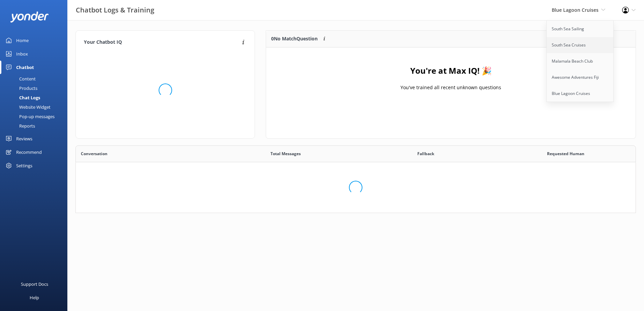
click at [564, 48] on link "South Sea Cruises" at bounding box center [579, 45] width 67 height 16
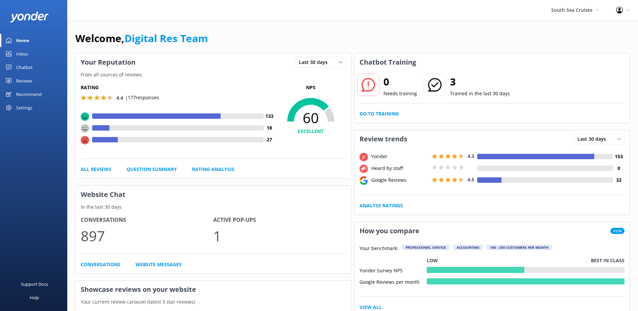
click at [25, 54] on div "Inbox" at bounding box center [22, 53] width 12 height 13
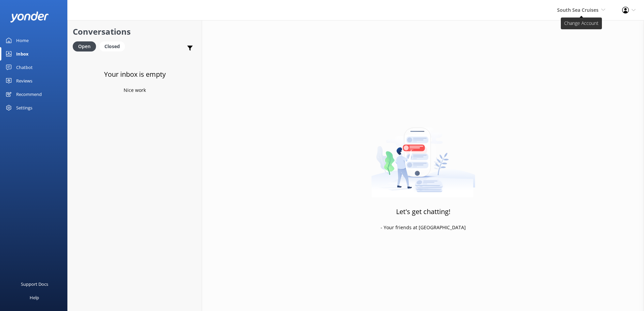
click at [580, 13] on span "South Sea Cruises South Sea Sailing South Sea Cruises Malamala Beach Club Aweso…" at bounding box center [581, 9] width 48 height 7
click at [568, 34] on link "South Sea Sailing" at bounding box center [579, 29] width 67 height 16
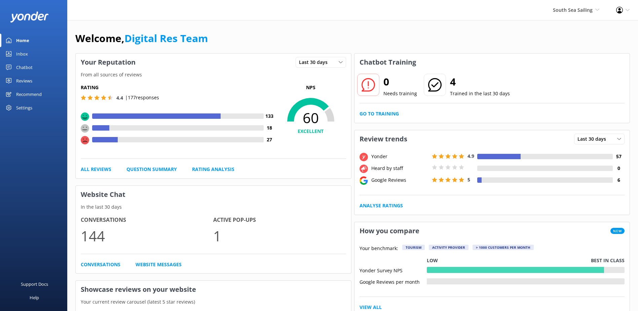
click at [23, 53] on div "Inbox" at bounding box center [22, 53] width 12 height 13
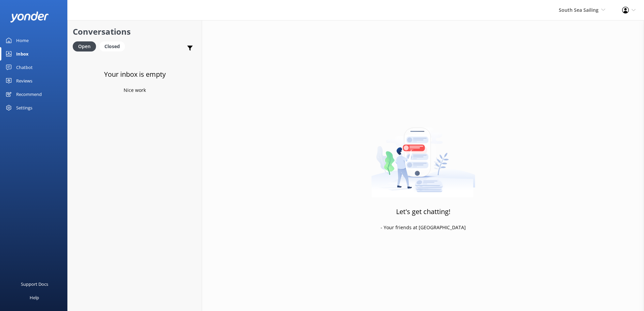
click at [34, 52] on link "Inbox" at bounding box center [33, 53] width 67 height 13
click at [30, 43] on link "Home" at bounding box center [33, 40] width 67 height 13
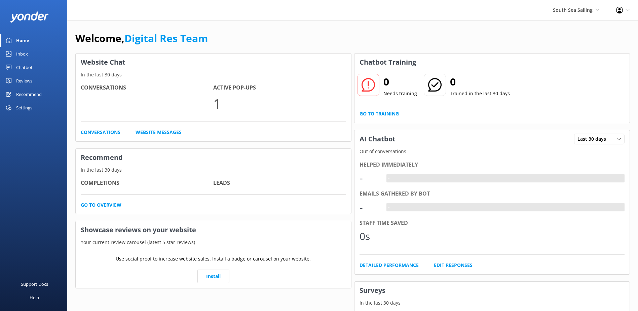
click at [25, 60] on div "Inbox" at bounding box center [22, 53] width 12 height 13
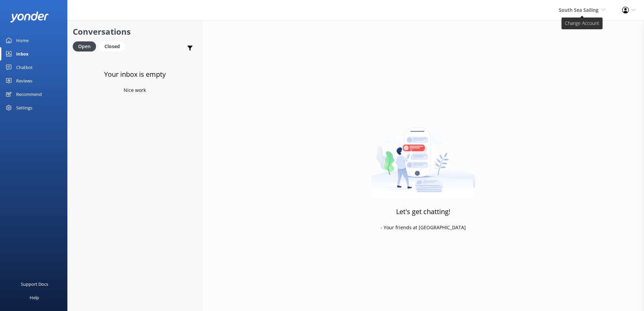
click at [570, 9] on span "South Sea Sailing" at bounding box center [578, 10] width 40 height 6
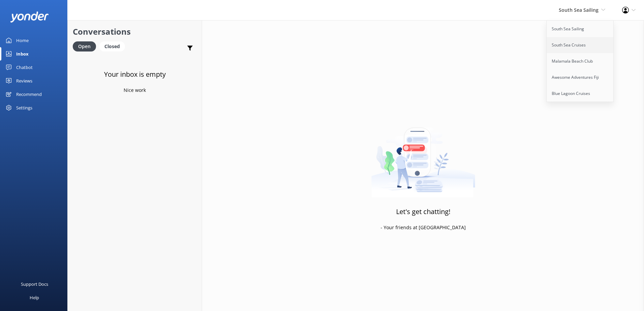
click at [578, 43] on link "South Sea Cruises" at bounding box center [579, 45] width 67 height 16
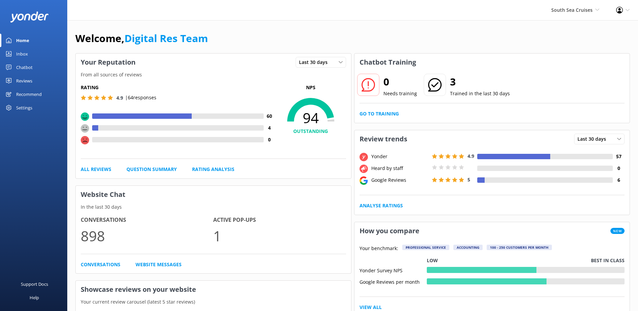
click at [8, 49] on link "Inbox" at bounding box center [33, 53] width 67 height 13
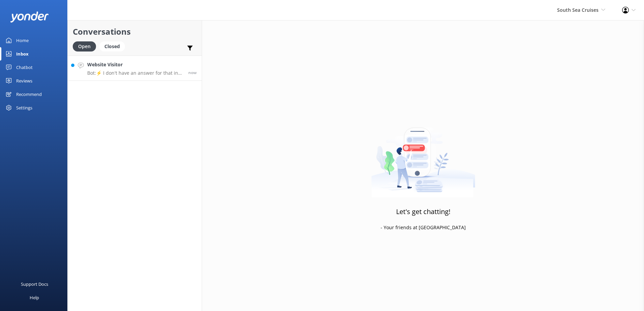
click at [129, 73] on p "Bot: ⚡ I don't have an answer for that in my knowledge base. Please try and rep…" at bounding box center [135, 73] width 96 height 6
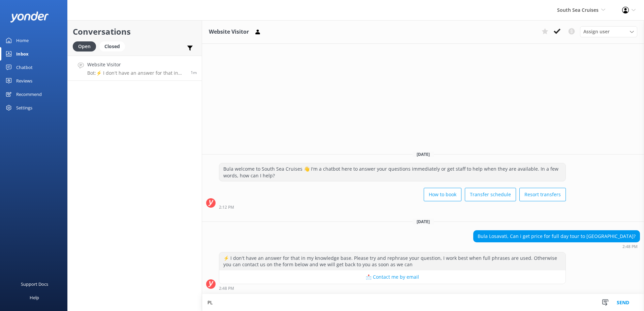
type textarea "P"
click at [382, 304] on textarea "Please note that we do not offer any day trips to [GEOGRAPHIC_DATA]" at bounding box center [423, 302] width 442 height 17
type textarea "Please note that we do not offer any day trips to [GEOGRAPHIC_DATA]."
click at [272, 302] on textarea at bounding box center [423, 302] width 442 height 16
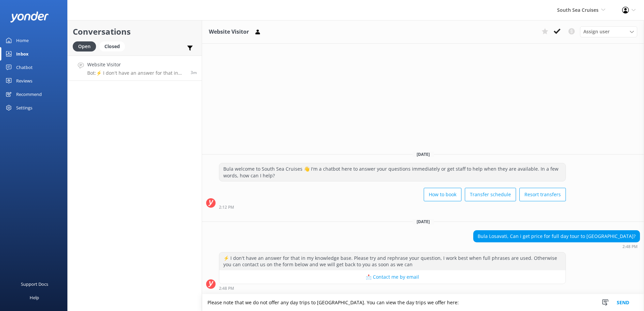
click at [482, 303] on textarea "Please note that we do not offer any day trips to [GEOGRAPHIC_DATA]. You can vi…" at bounding box center [423, 302] width 442 height 17
paste textarea "[URL][DOMAIN_NAME]"
type textarea "Please note that we do not offer any day trips to [GEOGRAPHIC_DATA]. You can vi…"
click at [617, 305] on button "Send" at bounding box center [622, 302] width 25 height 17
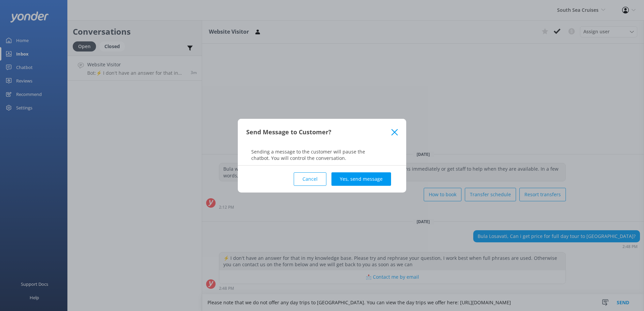
click at [377, 170] on div "Cancel Yes, send message" at bounding box center [321, 179] width 151 height 27
click at [376, 173] on button "Yes, send message" at bounding box center [361, 178] width 60 height 13
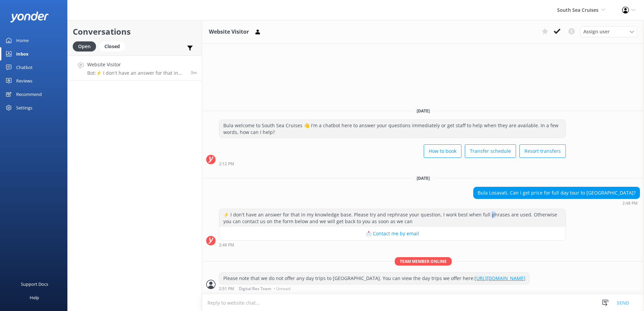
click at [485, 209] on div "⚡ I don't have an answer for that in my knowledge base. Please try and rephrase…" at bounding box center [392, 218] width 346 height 18
copy div "p"
click at [558, 209] on div "⚡ I don't have an answer for that in my knowledge base. Please try and rephrase…" at bounding box center [392, 218] width 346 height 18
click at [290, 274] on div "Please note that we do not offer any day trips to [GEOGRAPHIC_DATA]. You can vi…" at bounding box center [374, 278] width 310 height 11
drag, startPoint x: 290, startPoint y: 274, endPoint x: 331, endPoint y: 276, distance: 40.4
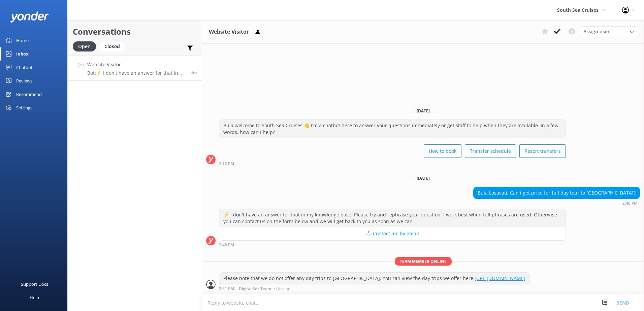
click at [328, 274] on div "Please note that we do not offer any day trips to [GEOGRAPHIC_DATA]. You can vi…" at bounding box center [374, 278] width 310 height 11
click at [557, 31] on use at bounding box center [556, 31] width 7 height 5
